Goal: Information Seeking & Learning: Learn about a topic

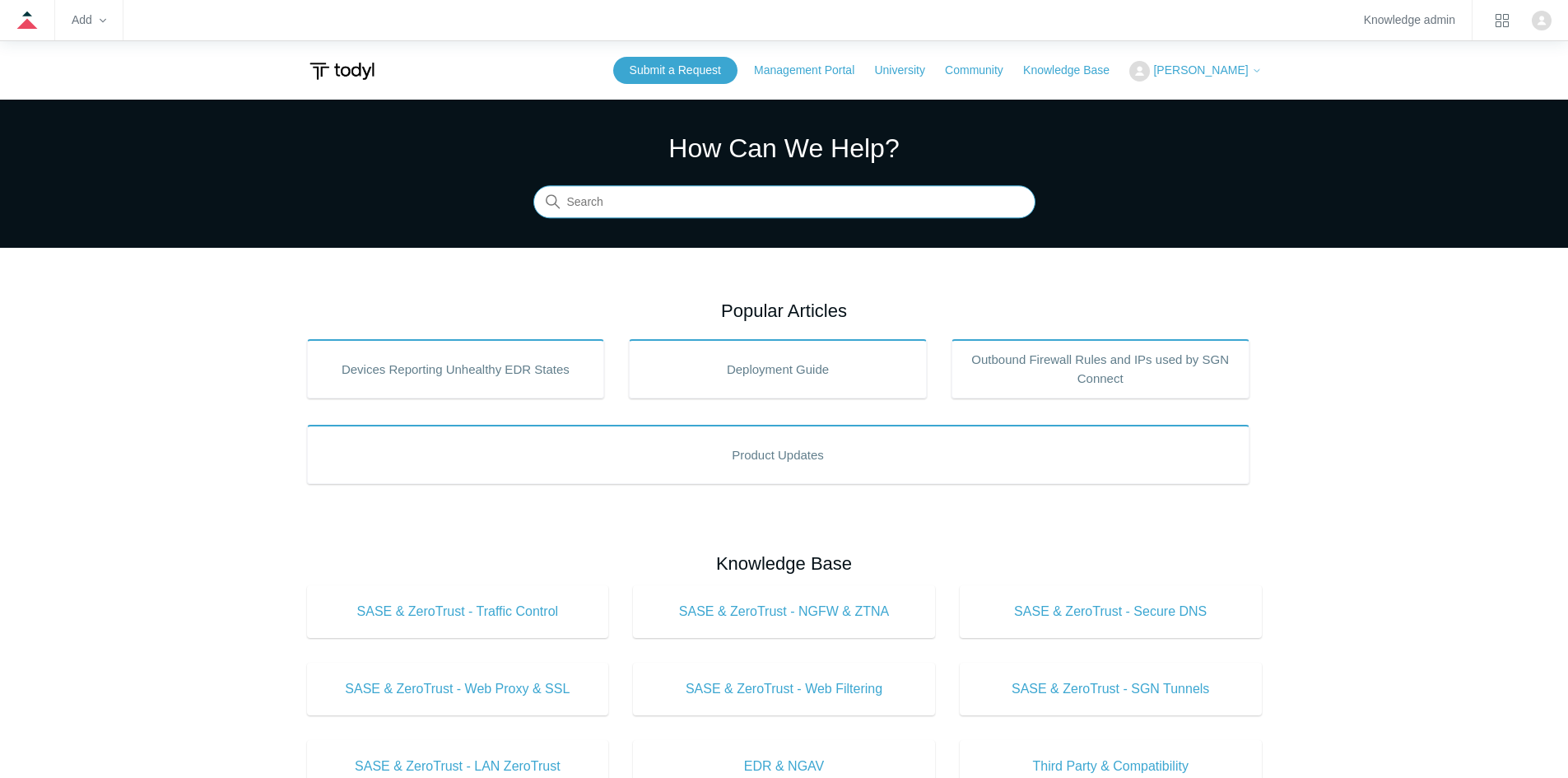
click at [564, 195] on input "Search" at bounding box center [785, 202] width 502 height 33
type input "flood"
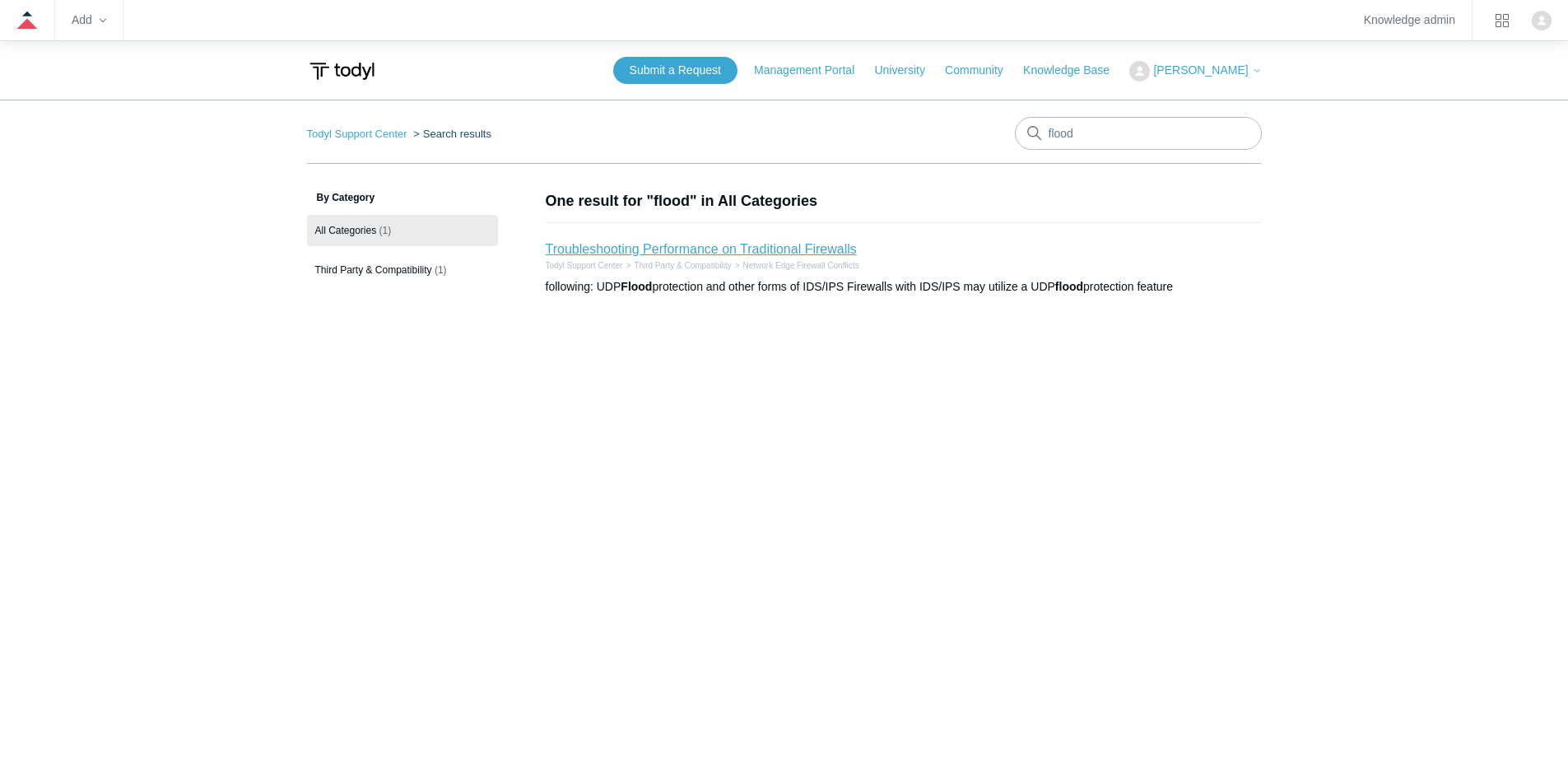
click at [689, 253] on link "Troubleshooting Performance on Traditional Firewalls" at bounding box center [701, 249] width 311 height 14
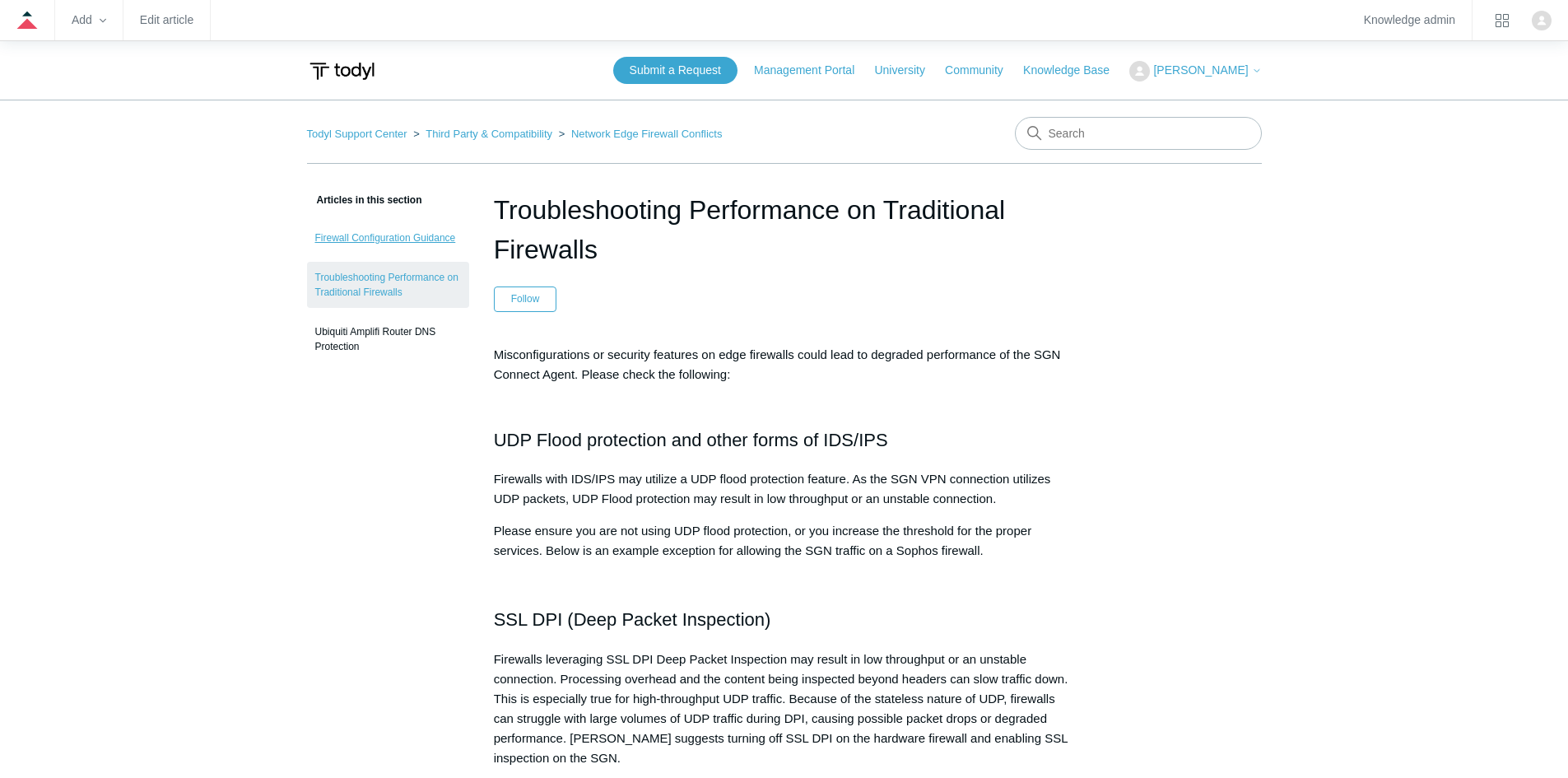
click at [360, 232] on link "Firewall Configuration Guidance" at bounding box center [388, 238] width 162 height 31
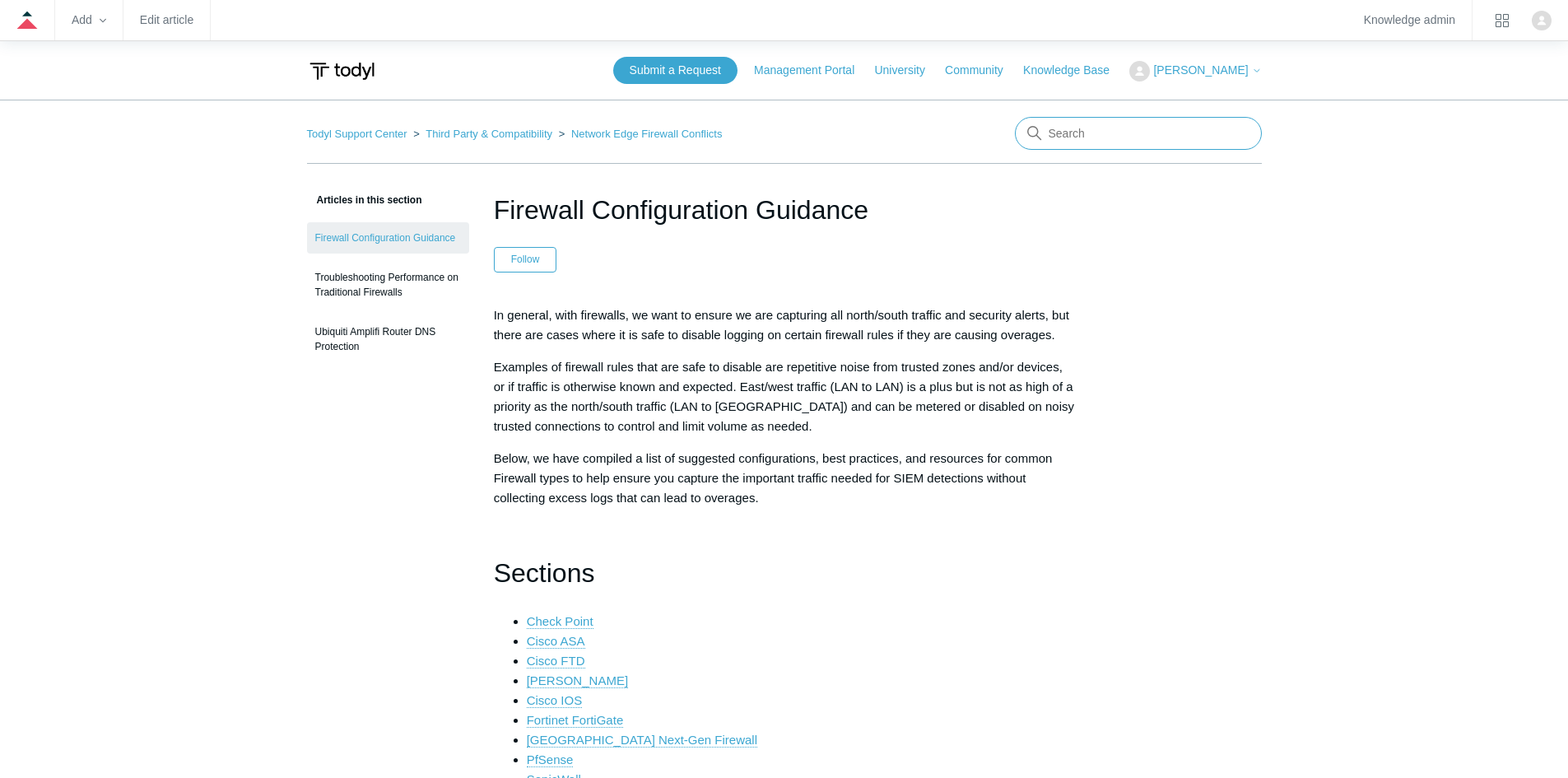
drag, startPoint x: 1146, startPoint y: 134, endPoint x: 949, endPoint y: 151, distance: 197.7
click at [1146, 134] on input "Search" at bounding box center [1138, 134] width 247 height 33
type input "content filtering"
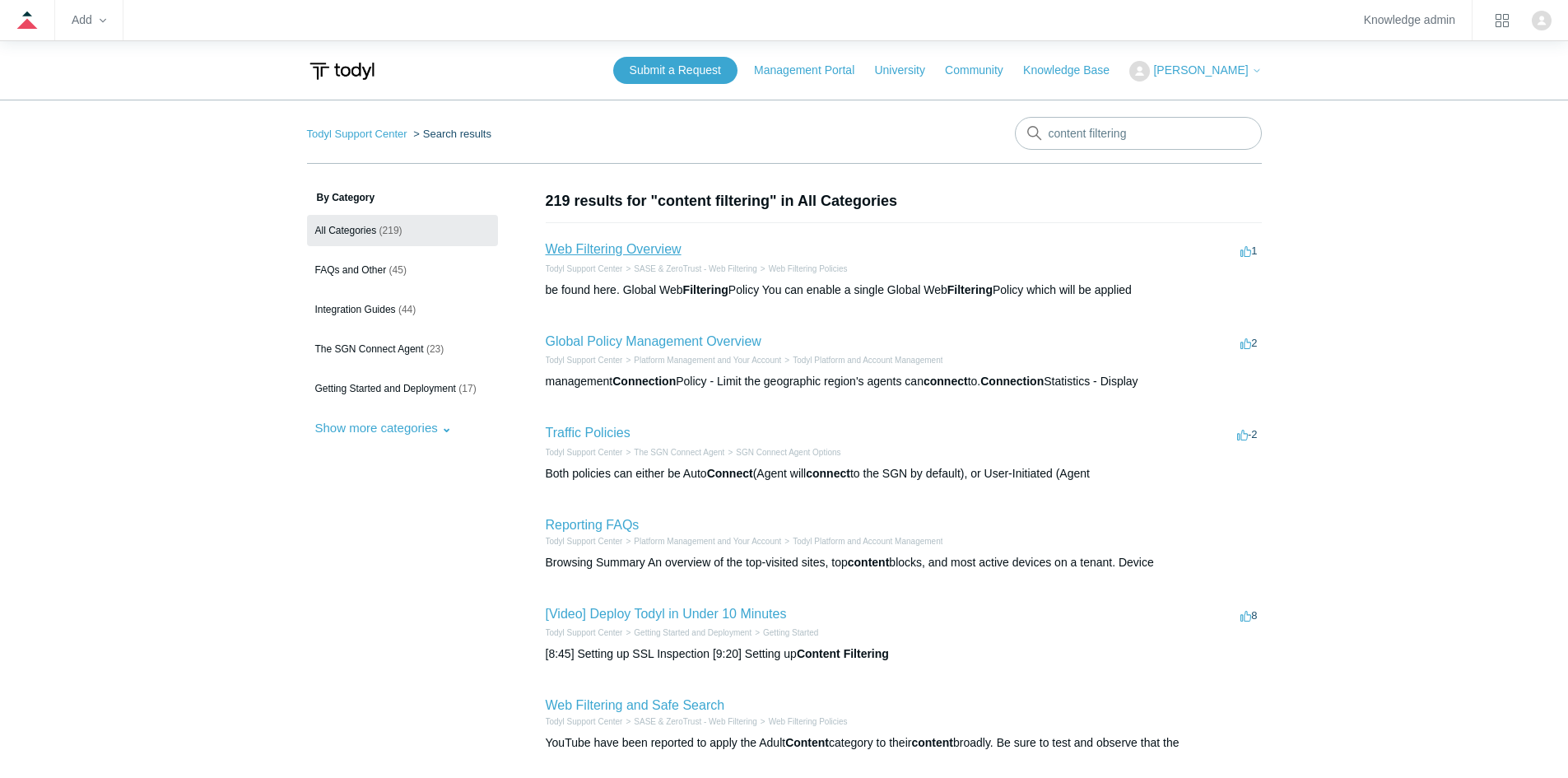
click at [609, 244] on link "Web Filtering Overview" at bounding box center [613, 249] width 136 height 14
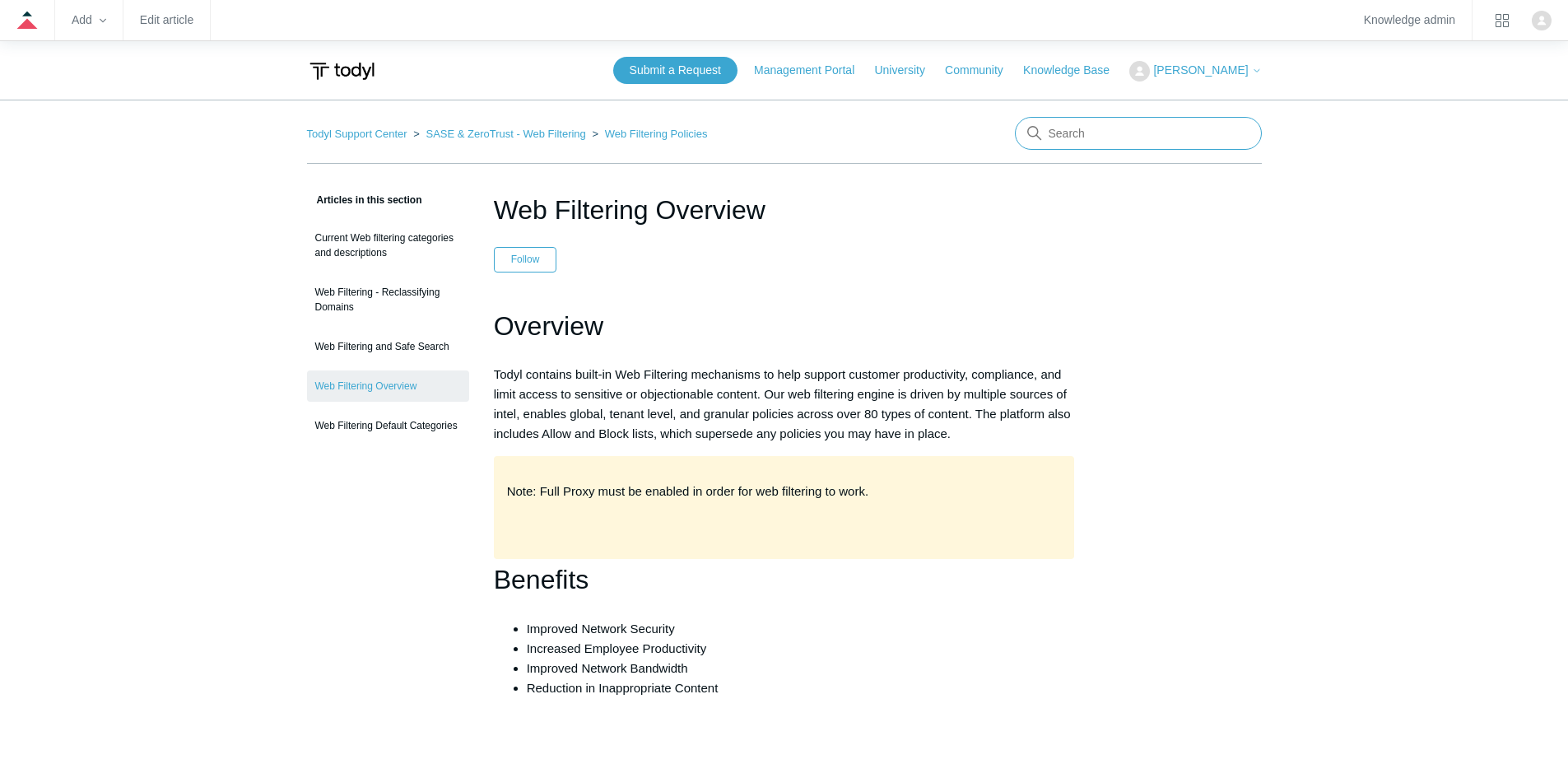
click at [1074, 128] on input "Search" at bounding box center [1138, 134] width 247 height 33
type input "s"
type input "blocked page"
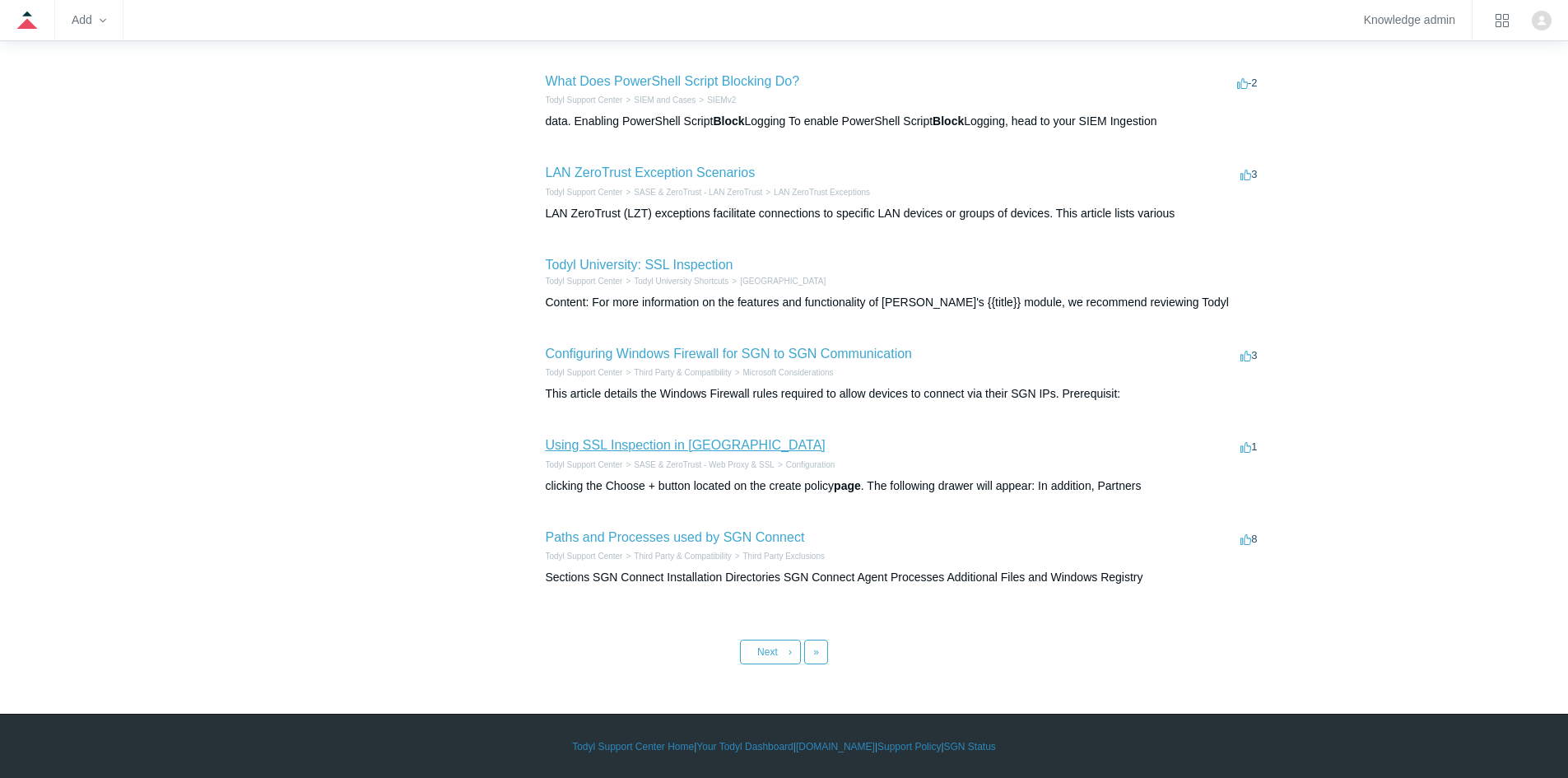
scroll to position [534, 0]
click at [589, 441] on link "Using SSL Inspection in [GEOGRAPHIC_DATA]" at bounding box center [685, 444] width 280 height 14
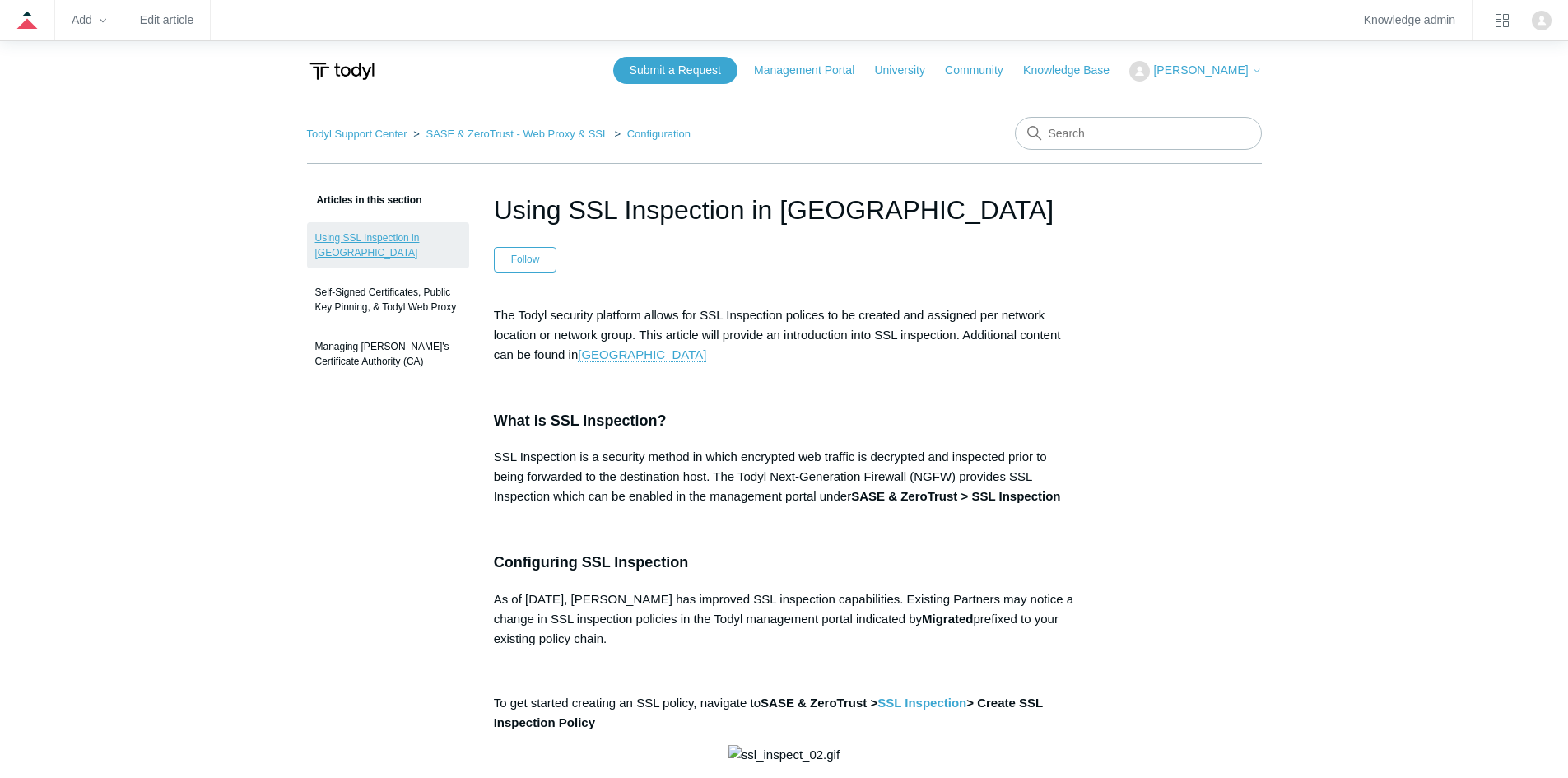
click at [374, 234] on link "Using SSL Inspection in [GEOGRAPHIC_DATA]" at bounding box center [388, 244] width 162 height 46
click at [1082, 135] on input "Search" at bounding box center [1138, 134] width 247 height 33
type input "web filtering"
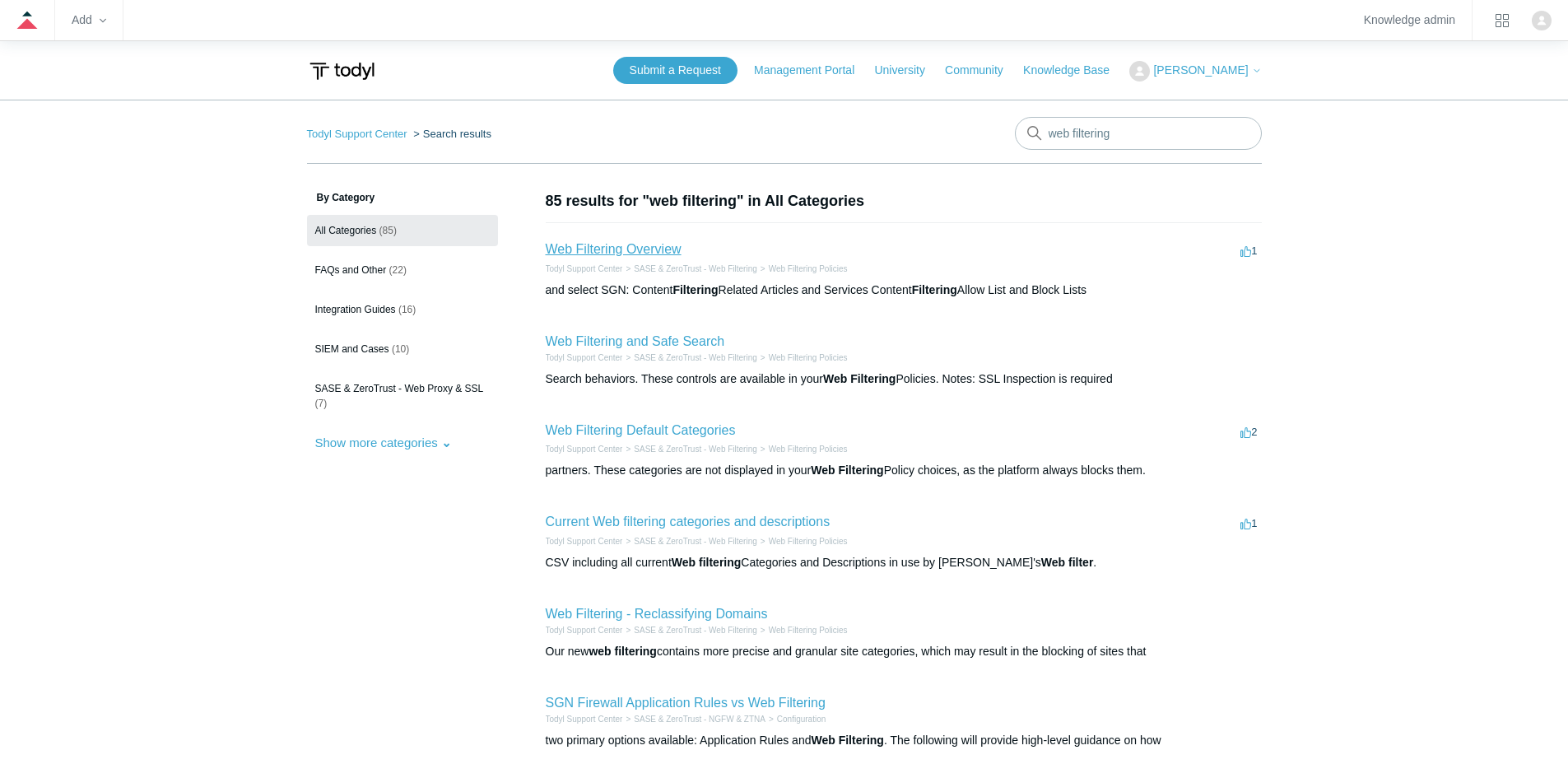
click at [613, 245] on link "Web Filtering Overview" at bounding box center [613, 249] width 136 height 14
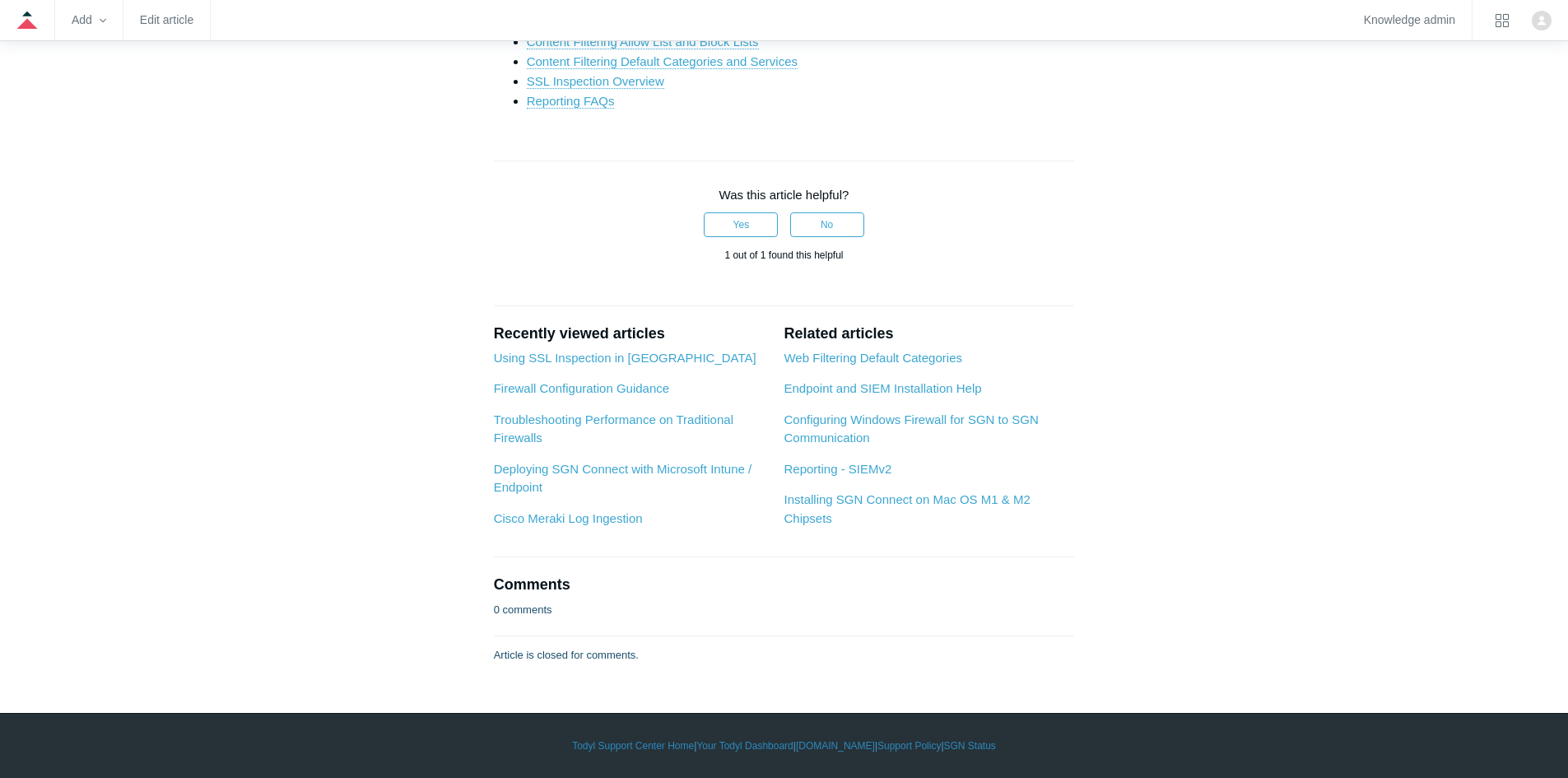
scroll to position [4280, 0]
